Goal: Task Accomplishment & Management: Use online tool/utility

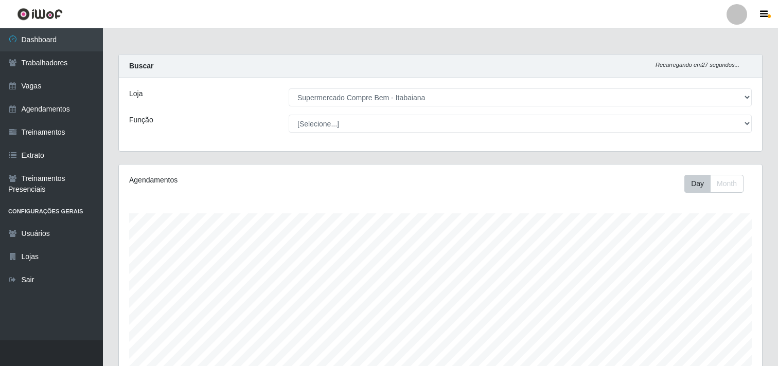
select select "264"
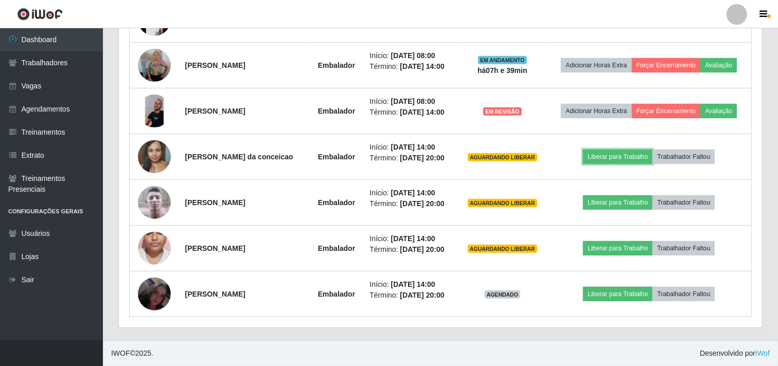
click at [619, 156] on button "Liberar para Trabalho" at bounding box center [617, 157] width 69 height 14
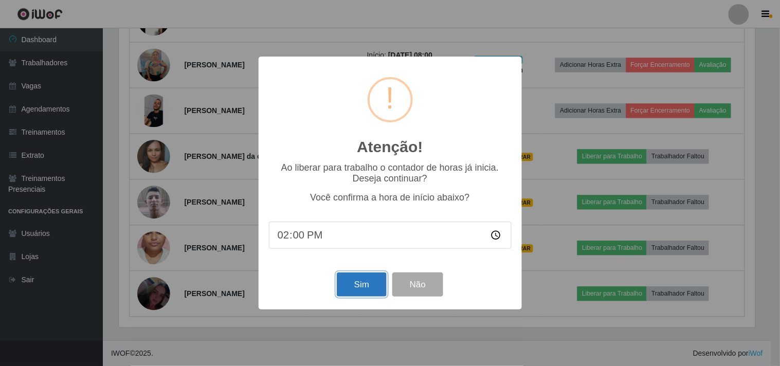
click at [367, 289] on button "Sim" at bounding box center [362, 285] width 50 height 24
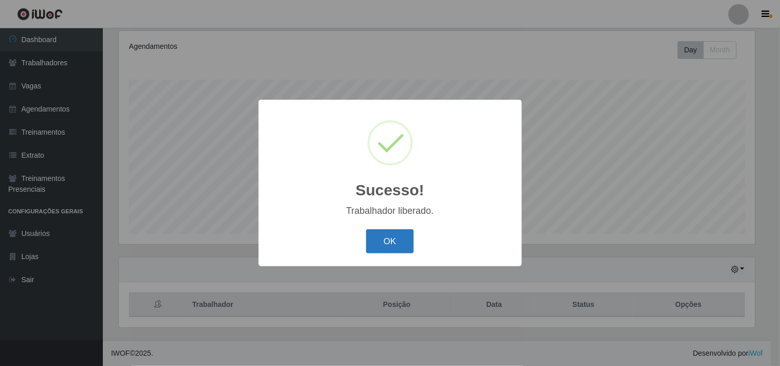
click at [383, 238] on button "OK" at bounding box center [390, 241] width 48 height 24
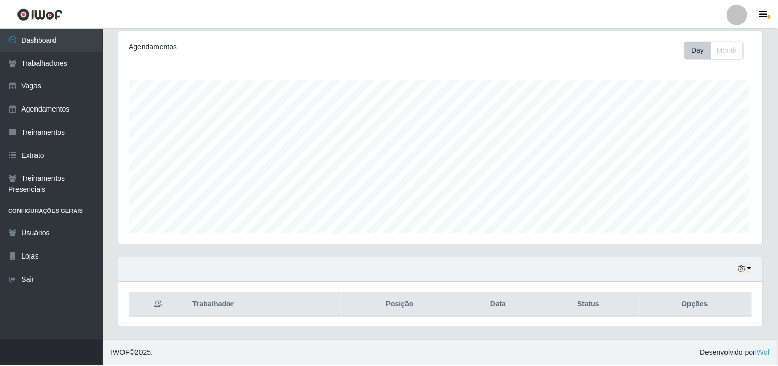
scroll to position [213, 643]
click at [582, 254] on div "Agendamentos Day Month 30/07 Agendamentos 54" at bounding box center [441, 143] width 660 height 227
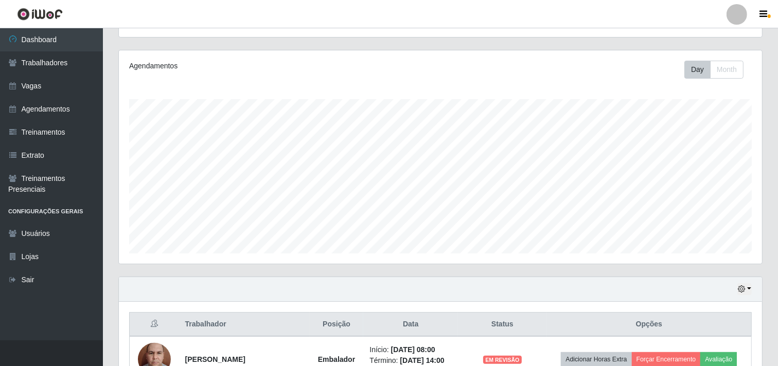
scroll to position [501, 0]
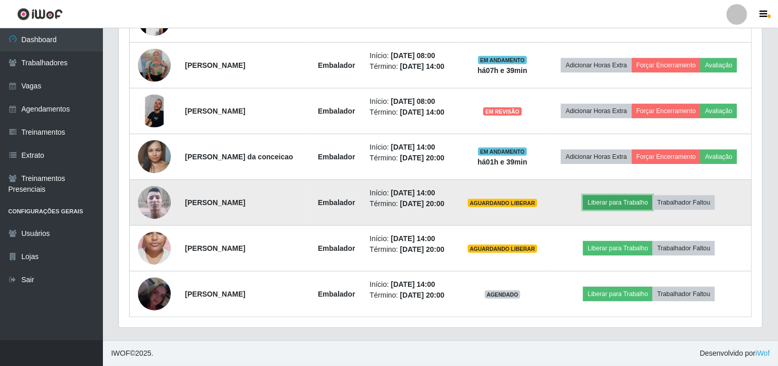
click at [608, 207] on button "Liberar para Trabalho" at bounding box center [617, 202] width 69 height 14
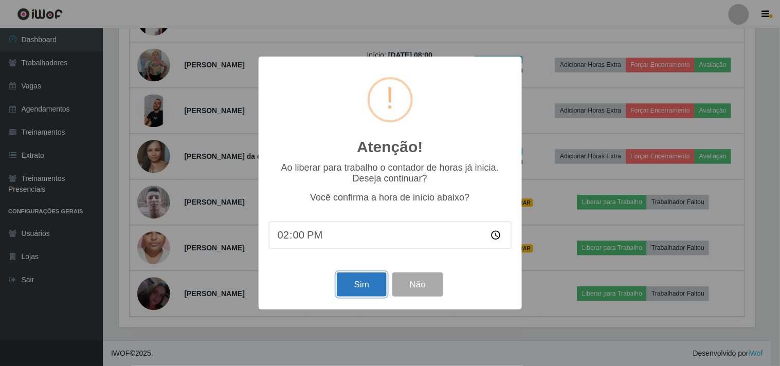
click at [346, 284] on button "Sim" at bounding box center [362, 285] width 50 height 24
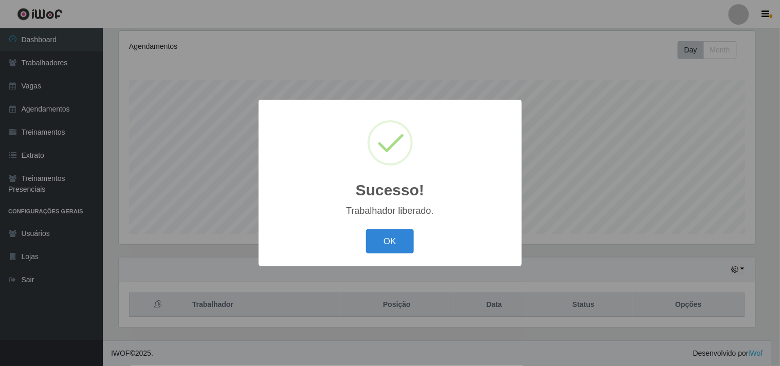
click at [366, 229] on button "OK" at bounding box center [390, 241] width 48 height 24
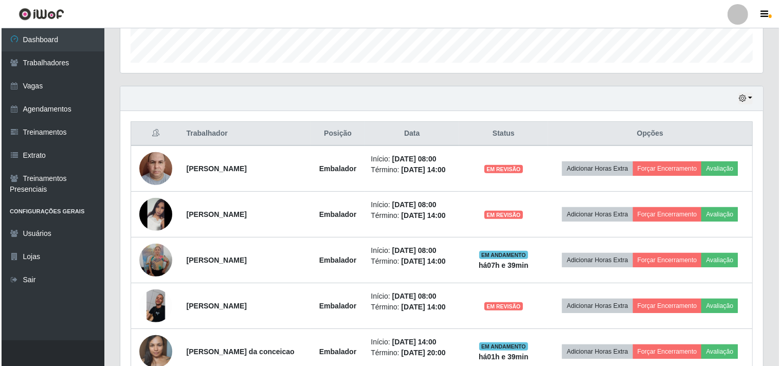
scroll to position [476, 0]
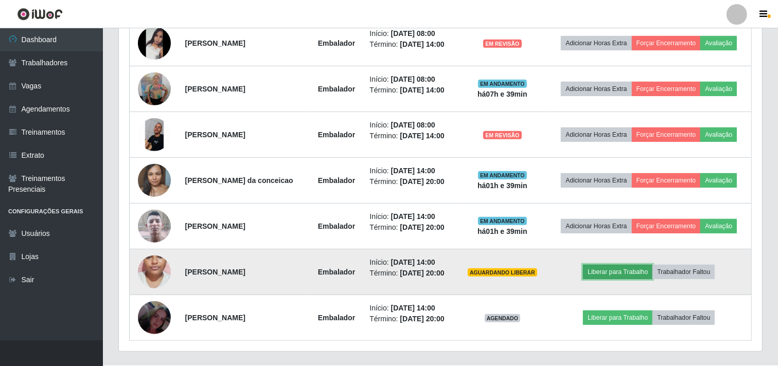
click at [610, 275] on button "Liberar para Trabalho" at bounding box center [617, 272] width 69 height 14
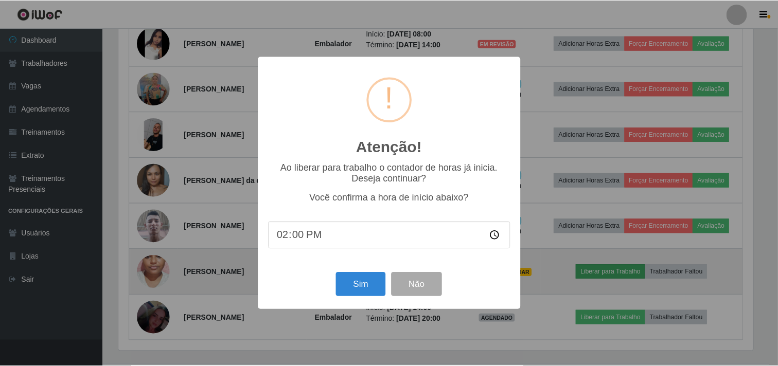
scroll to position [213, 636]
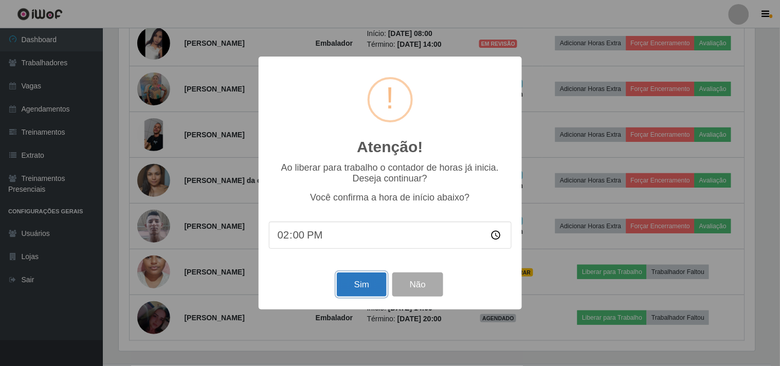
click at [366, 283] on button "Sim" at bounding box center [362, 285] width 50 height 24
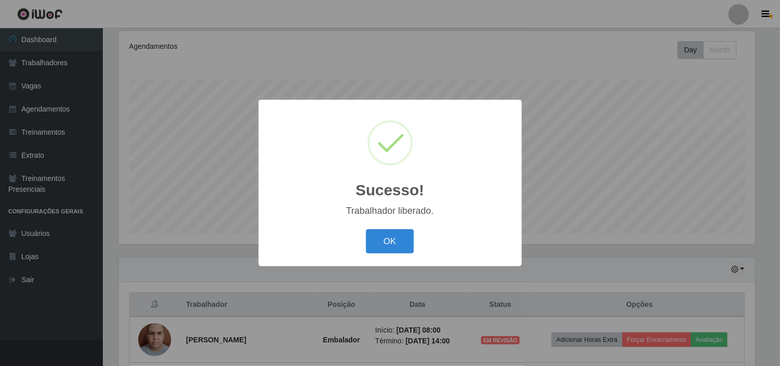
click at [366, 229] on button "OK" at bounding box center [390, 241] width 48 height 24
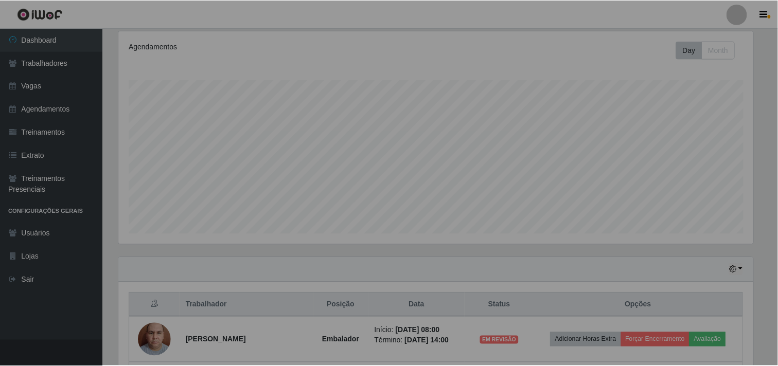
scroll to position [0, 0]
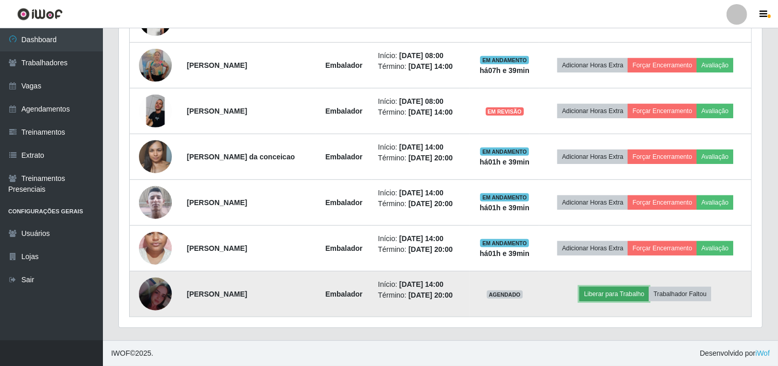
click at [617, 297] on button "Liberar para Trabalho" at bounding box center [613, 294] width 69 height 14
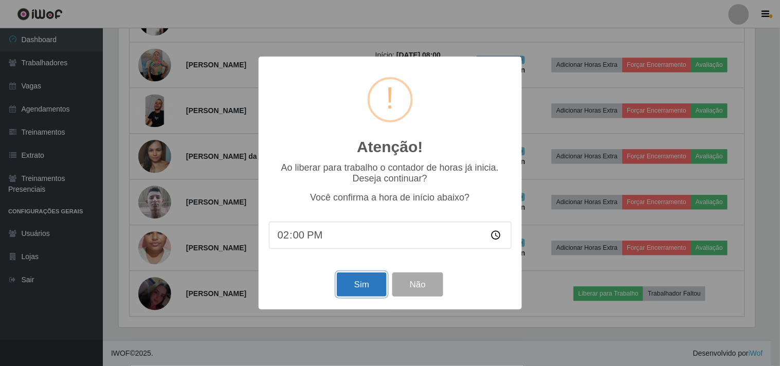
click at [353, 290] on button "Sim" at bounding box center [362, 285] width 50 height 24
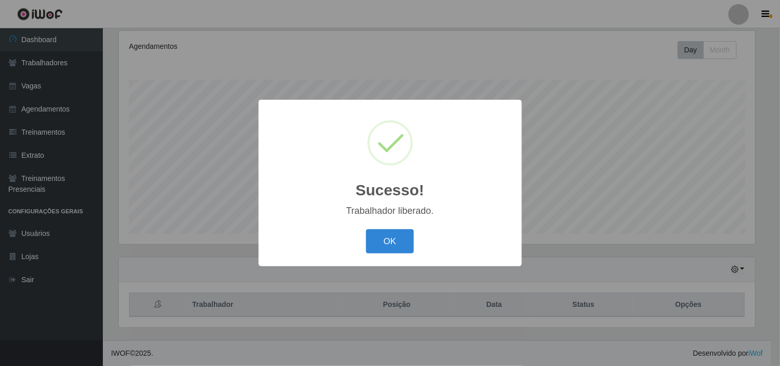
click at [366, 229] on button "OK" at bounding box center [390, 241] width 48 height 24
